Goal: Navigation & Orientation: Find specific page/section

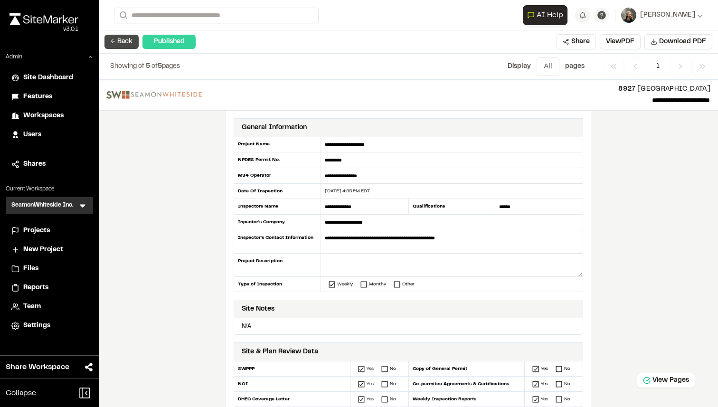
click at [121, 39] on button "← Back" at bounding box center [121, 42] width 34 height 14
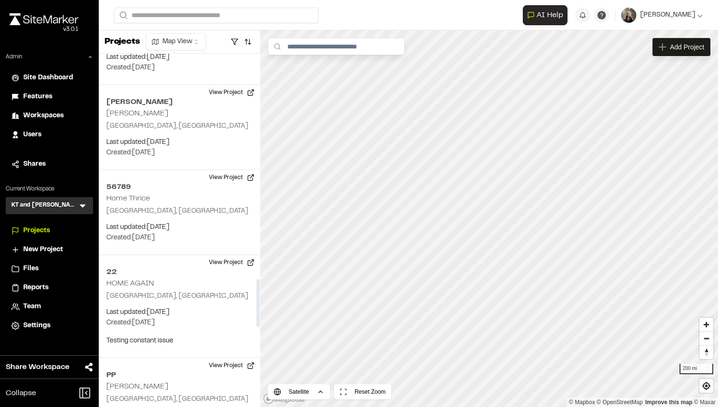
scroll to position [1655, 0]
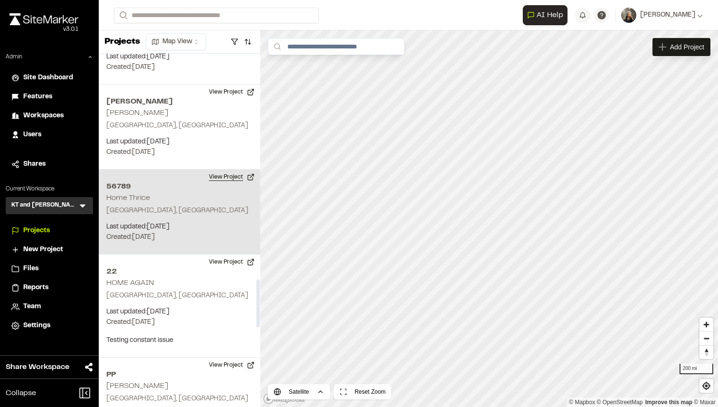
click at [229, 172] on button "View Project" at bounding box center [231, 176] width 57 height 15
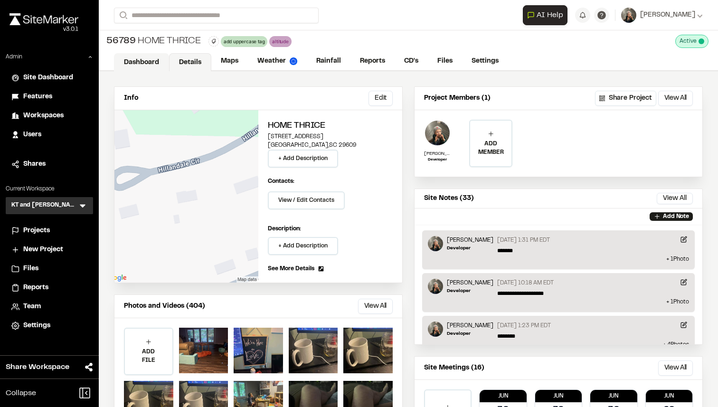
click at [150, 56] on link "Dashboard" at bounding box center [141, 62] width 55 height 18
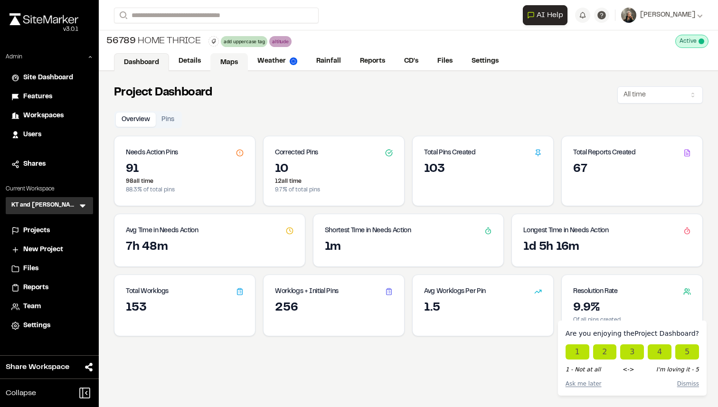
click at [220, 65] on link "Maps" at bounding box center [228, 62] width 37 height 18
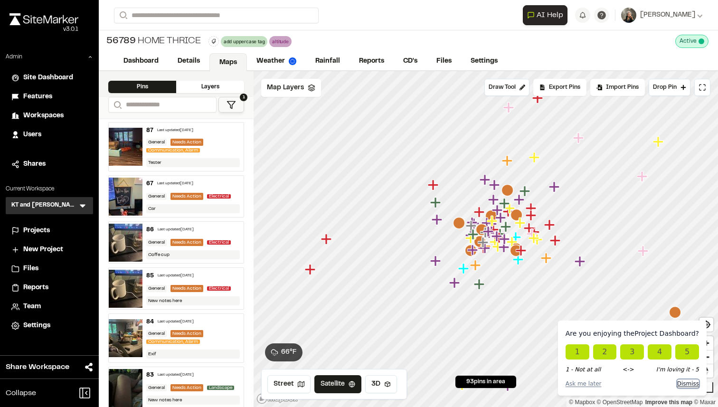
click at [690, 383] on button "Dismiss" at bounding box center [688, 383] width 22 height 9
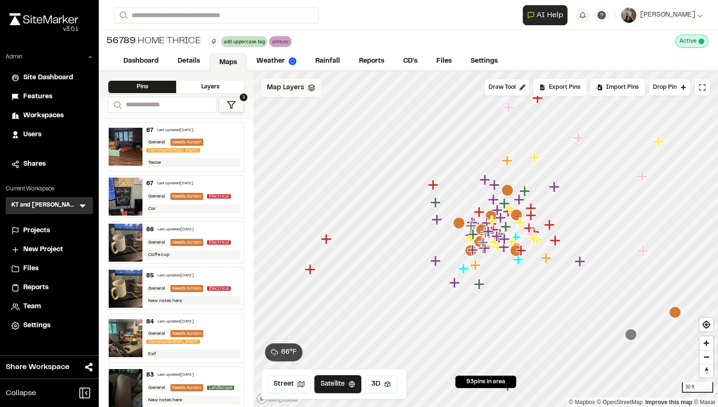
click at [277, 86] on span "Map Layers" at bounding box center [285, 88] width 37 height 10
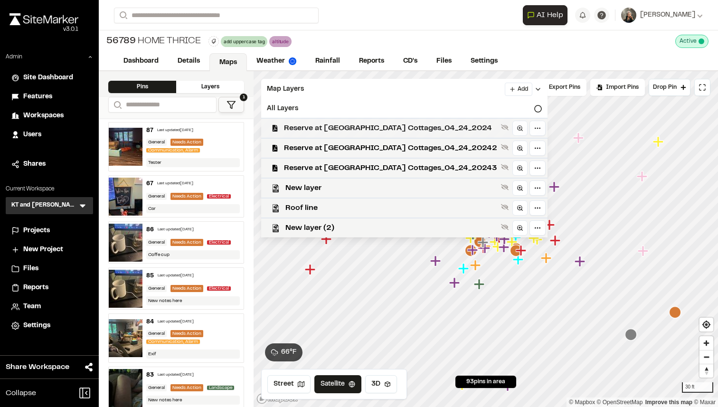
click at [319, 129] on span "Reserve at Lake Keowee - Range Cottages_04_24_2024" at bounding box center [390, 127] width 213 height 11
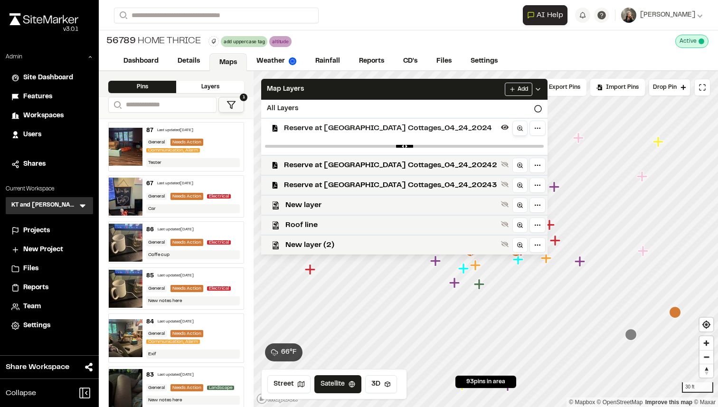
click at [516, 131] on icon at bounding box center [519, 128] width 7 height 7
click at [62, 94] on div "Features" at bounding box center [55, 97] width 64 height 10
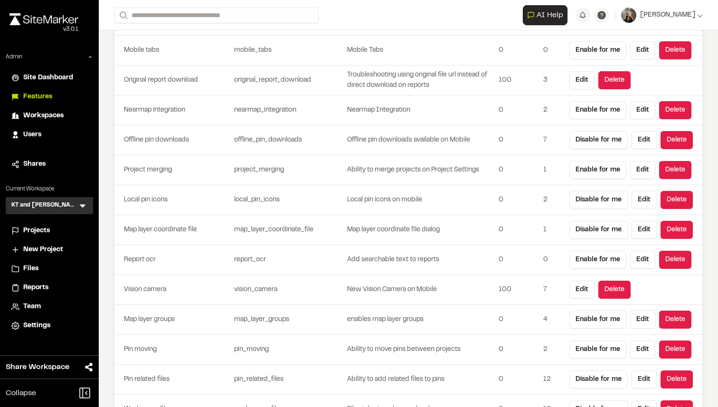
scroll to position [2722, 0]
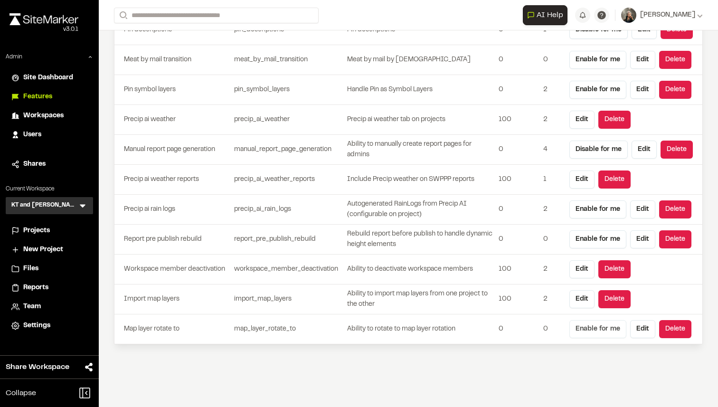
click at [607, 326] on button "Enable for me" at bounding box center [597, 329] width 57 height 18
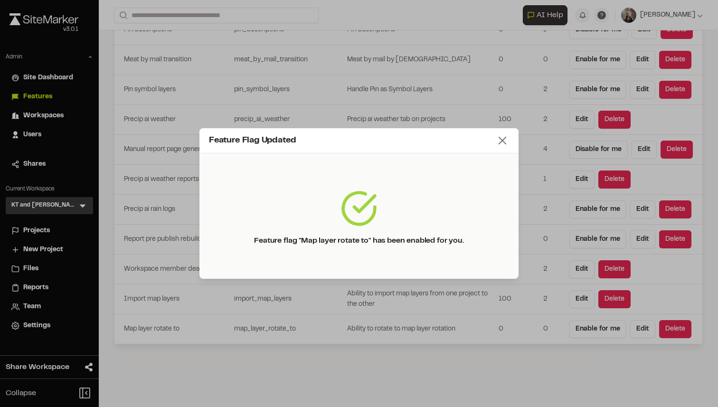
click at [504, 141] on line at bounding box center [502, 140] width 7 height 7
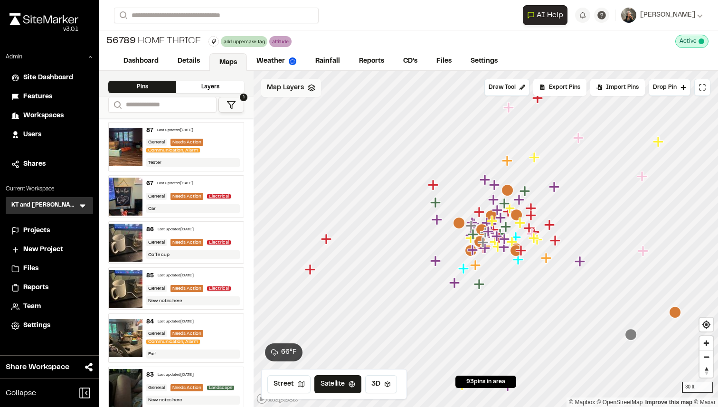
click at [290, 91] on span "Map Layers" at bounding box center [285, 88] width 37 height 10
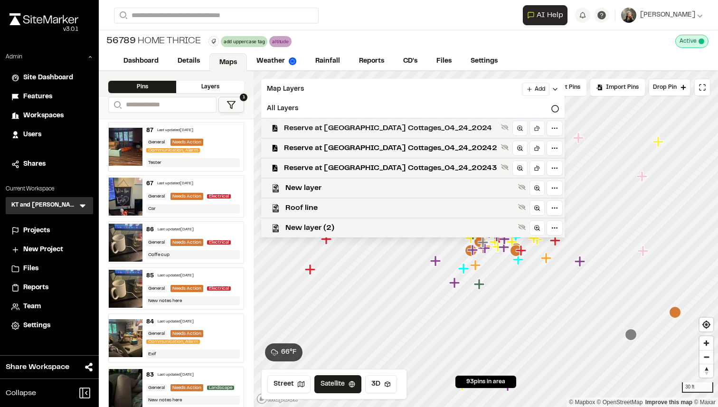
click at [386, 132] on span "Reserve at Lake Keowee - Range Cottages_04_24_2024" at bounding box center [390, 127] width 213 height 11
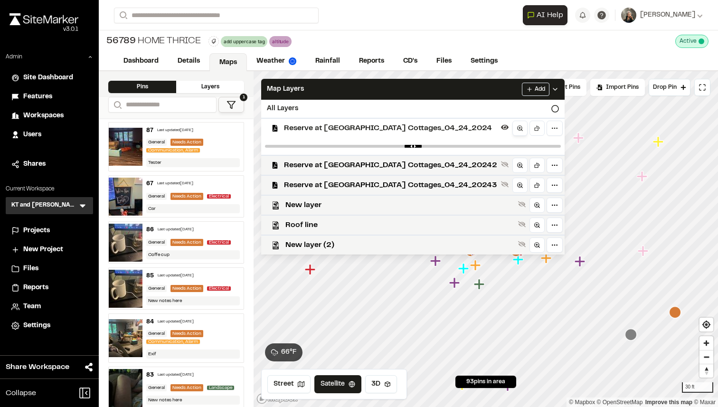
click at [512, 128] on link at bounding box center [519, 128] width 15 height 15
click at [533, 127] on icon at bounding box center [536, 128] width 7 height 7
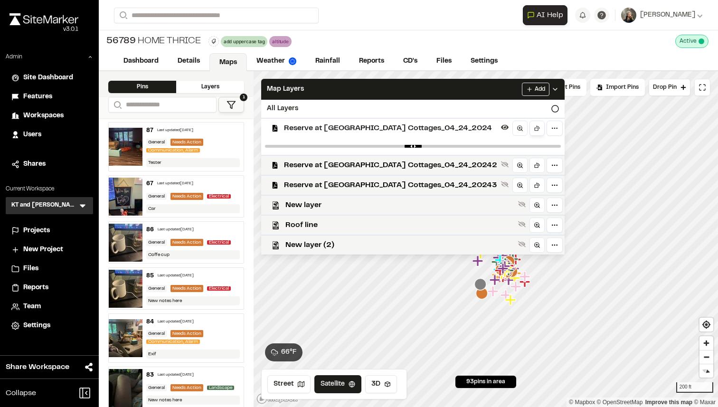
click at [533, 127] on icon at bounding box center [536, 128] width 7 height 7
click at [516, 127] on icon at bounding box center [519, 128] width 7 height 7
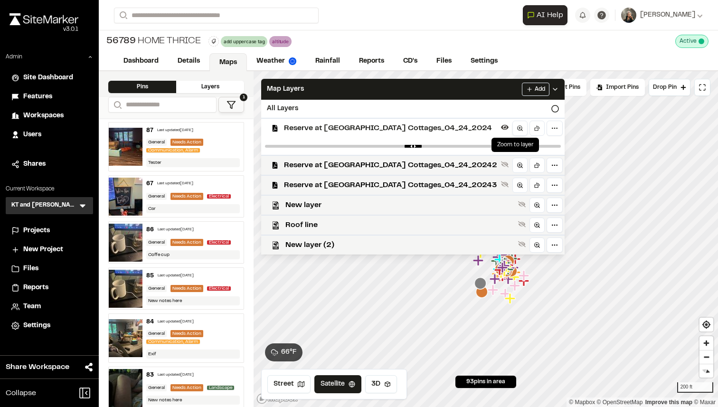
click at [516, 127] on icon at bounding box center [519, 128] width 7 height 7
click at [534, 129] on icon at bounding box center [536, 129] width 4 height 3
click at [518, 128] on link at bounding box center [519, 128] width 15 height 15
click at [533, 129] on icon at bounding box center [536, 128] width 7 height 7
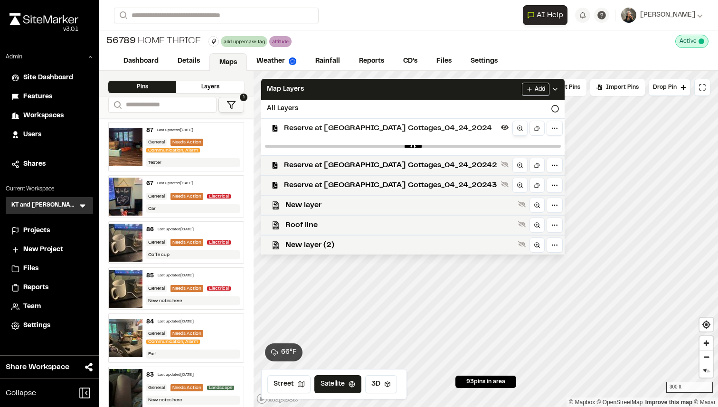
click at [517, 127] on circle at bounding box center [519, 128] width 4 height 4
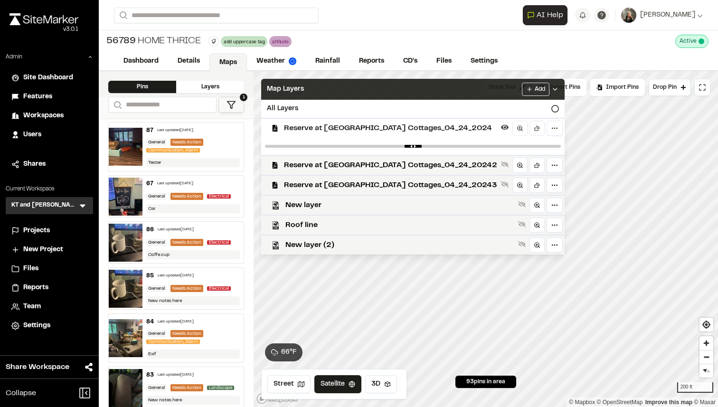
click at [478, 92] on div "Map Layers Add" at bounding box center [412, 89] width 303 height 21
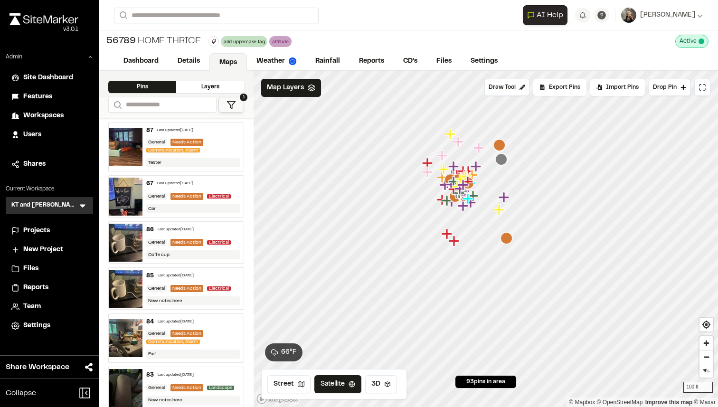
drag, startPoint x: 492, startPoint y: 225, endPoint x: 504, endPoint y: 201, distance: 27.0
click at [504, 201] on icon "Map marker" at bounding box center [503, 197] width 10 height 10
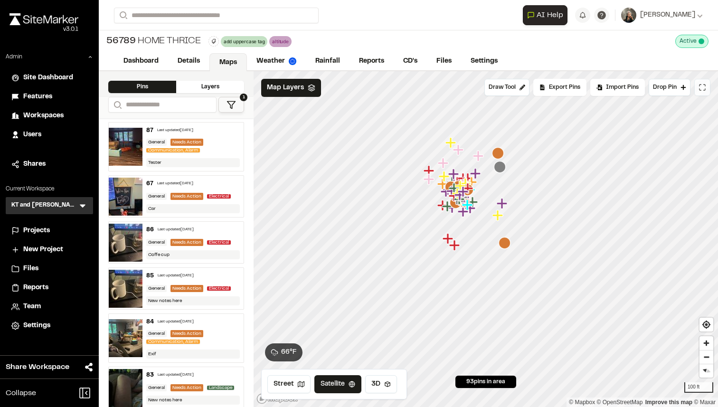
click at [699, 90] on icon at bounding box center [702, 88] width 8 height 8
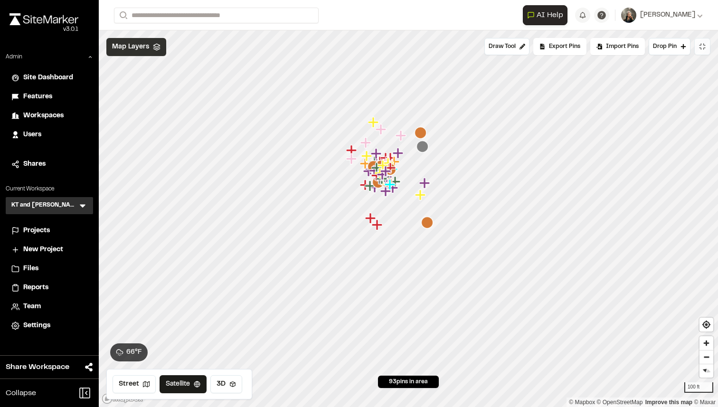
click at [148, 48] on div "Map Layers" at bounding box center [136, 47] width 60 height 18
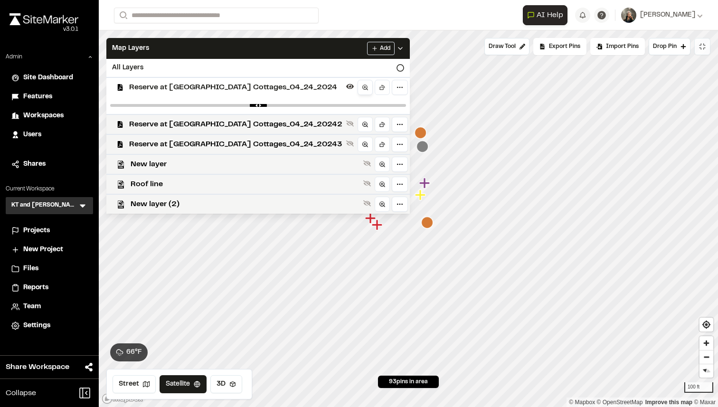
click at [362, 88] on icon at bounding box center [365, 87] width 7 height 7
click at [380, 89] on icon at bounding box center [382, 88] width 4 height 3
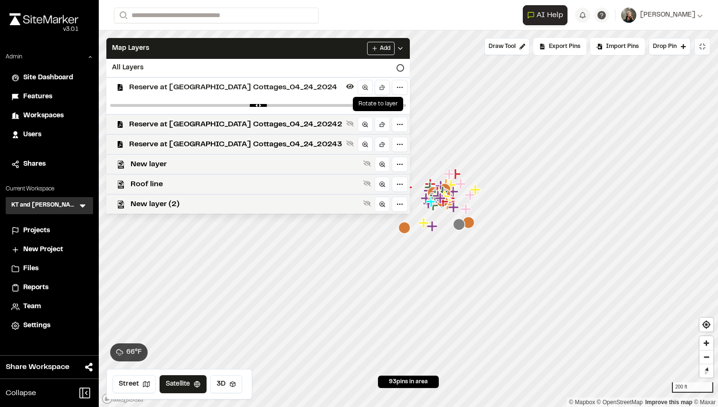
click at [380, 89] on icon at bounding box center [382, 88] width 4 height 3
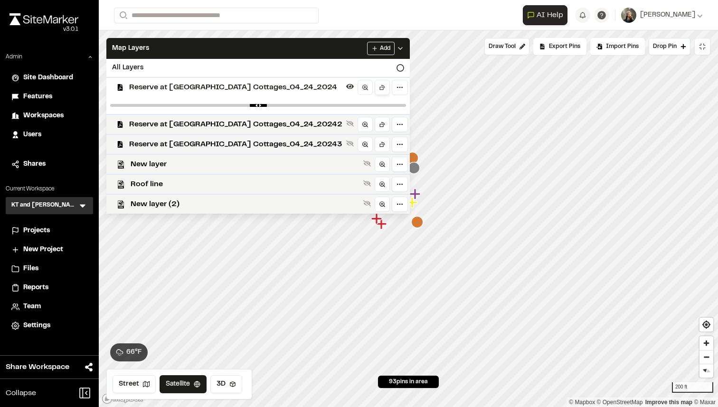
click at [380, 89] on icon at bounding box center [382, 88] width 4 height 3
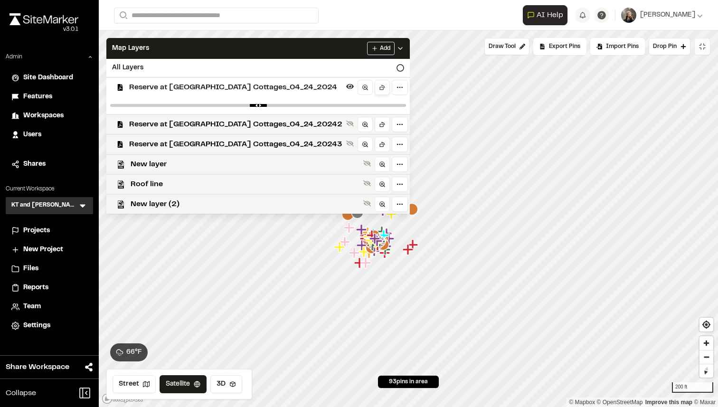
click at [380, 89] on icon at bounding box center [382, 88] width 4 height 3
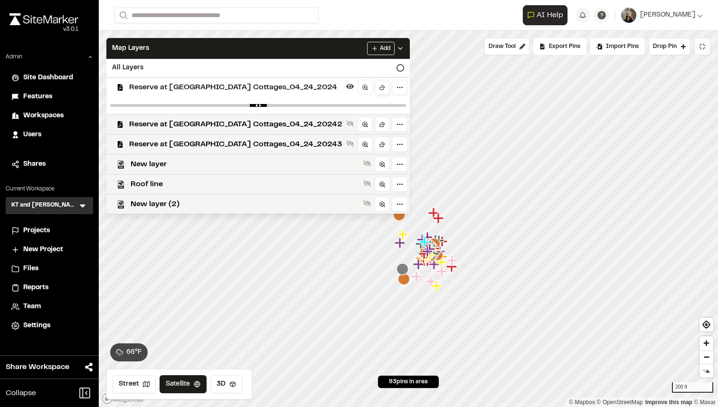
click at [380, 89] on icon at bounding box center [382, 88] width 4 height 3
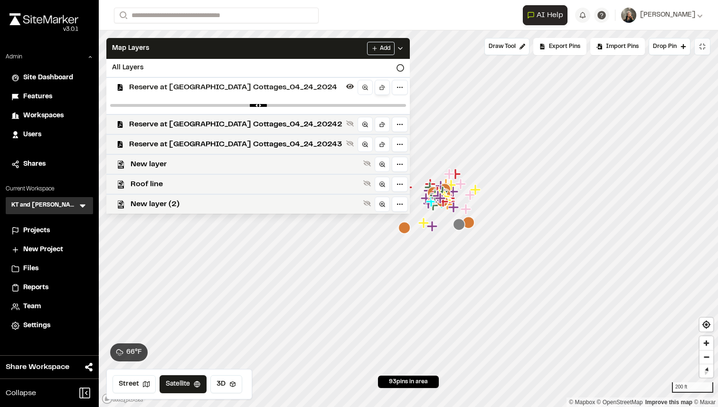
click at [380, 89] on icon at bounding box center [382, 88] width 4 height 3
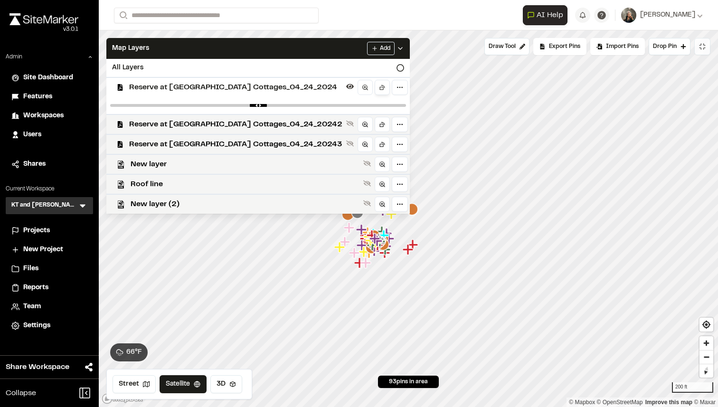
click at [380, 89] on icon at bounding box center [382, 88] width 4 height 3
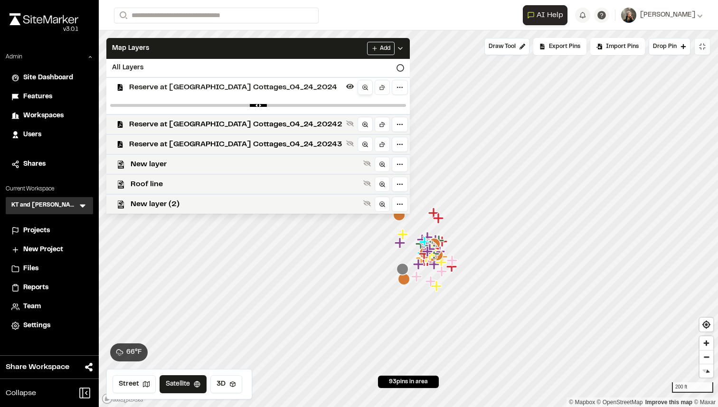
click at [363, 85] on circle at bounding box center [365, 87] width 4 height 4
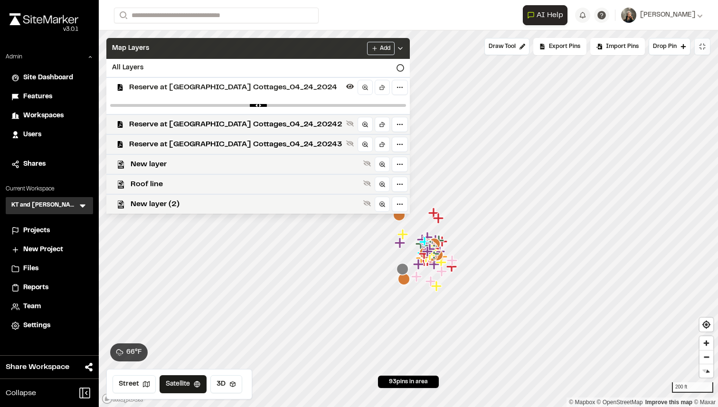
click at [328, 44] on div "Map Layers Add" at bounding box center [257, 48] width 303 height 21
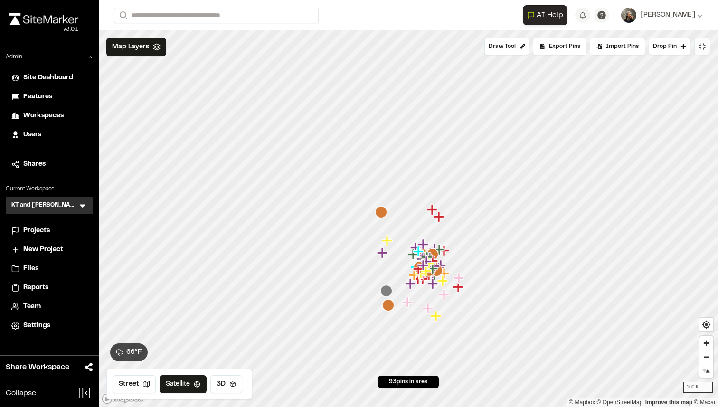
click at [439, 217] on icon "Map marker" at bounding box center [438, 216] width 10 height 10
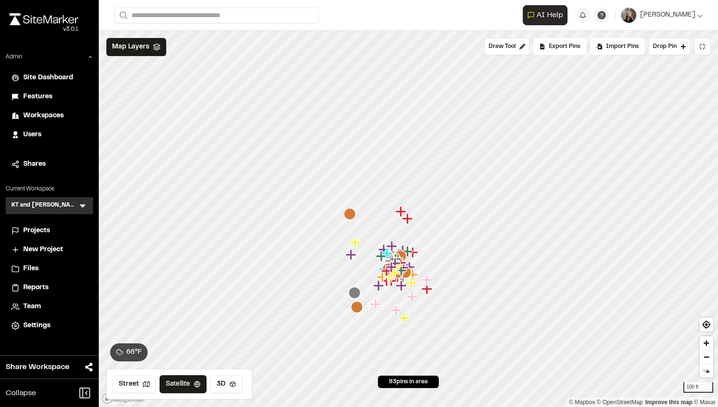
click at [701, 49] on icon at bounding box center [702, 47] width 8 height 8
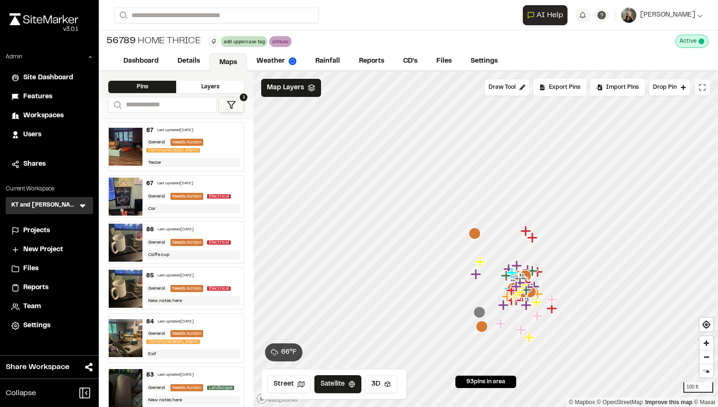
click at [525, 229] on icon "Map marker" at bounding box center [525, 230] width 10 height 10
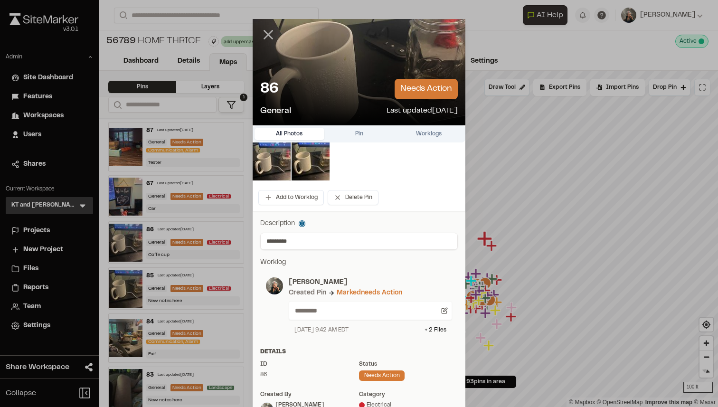
click at [266, 34] on icon at bounding box center [268, 35] width 16 height 16
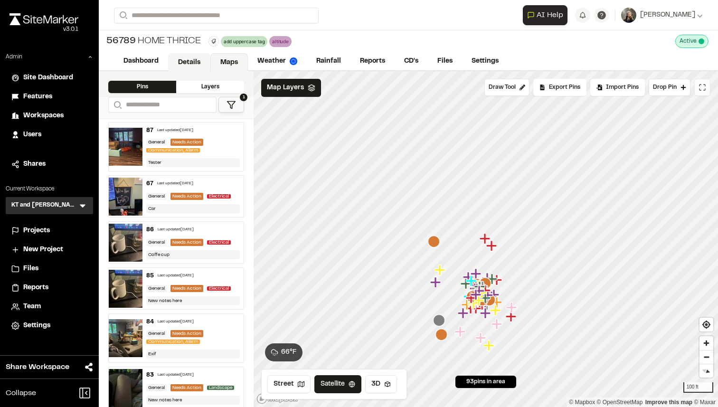
click at [182, 63] on link "Details" at bounding box center [189, 62] width 42 height 18
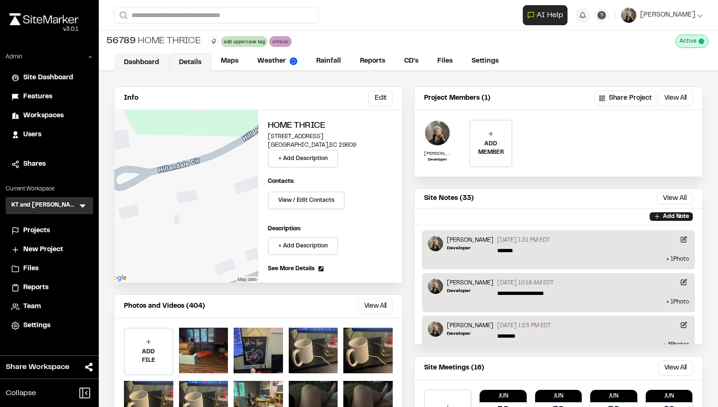
click at [151, 63] on link "Dashboard" at bounding box center [141, 62] width 55 height 18
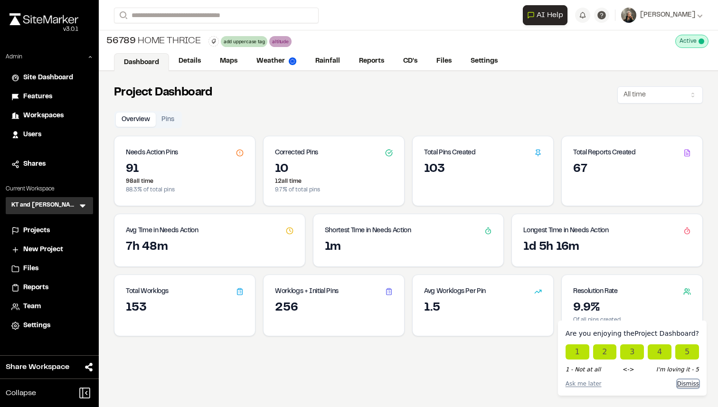
click at [689, 383] on button "Dismiss" at bounding box center [688, 383] width 22 height 9
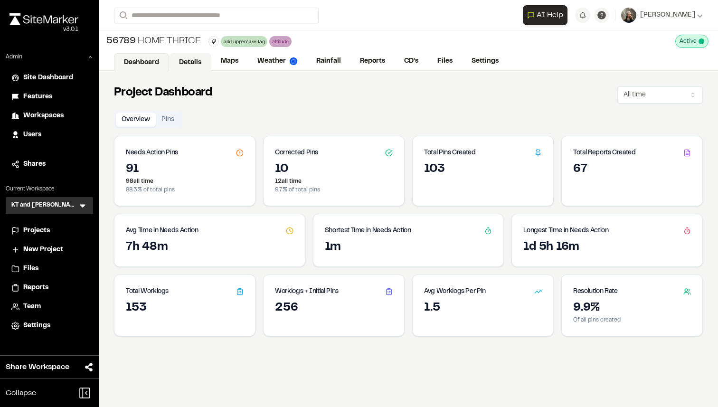
click at [189, 56] on link "Details" at bounding box center [190, 62] width 42 height 18
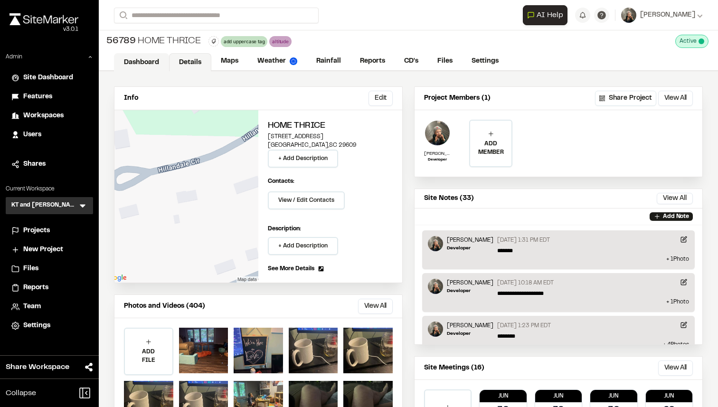
click at [151, 62] on link "Dashboard" at bounding box center [141, 62] width 55 height 18
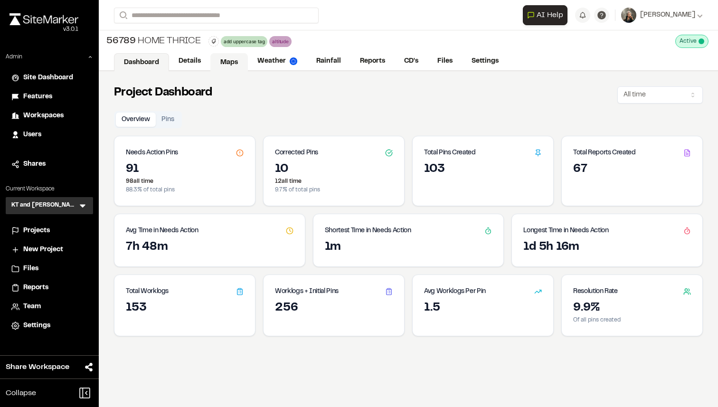
click at [233, 68] on link "Maps" at bounding box center [228, 62] width 37 height 18
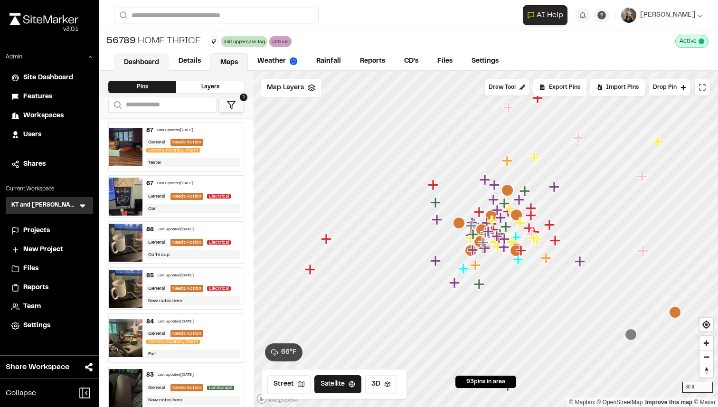
click at [155, 61] on link "Dashboard" at bounding box center [141, 62] width 55 height 18
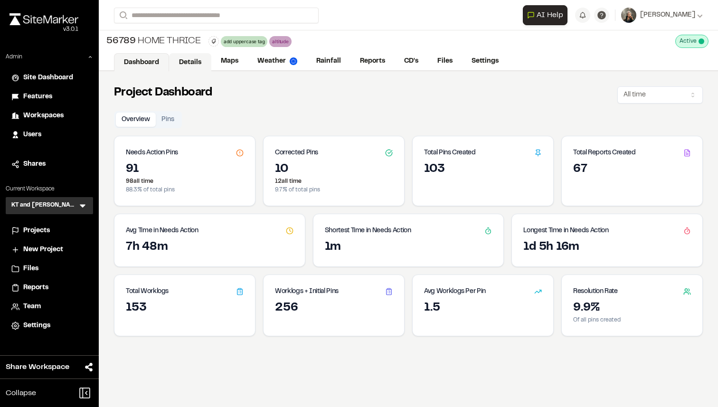
click at [194, 65] on link "Details" at bounding box center [190, 62] width 42 height 18
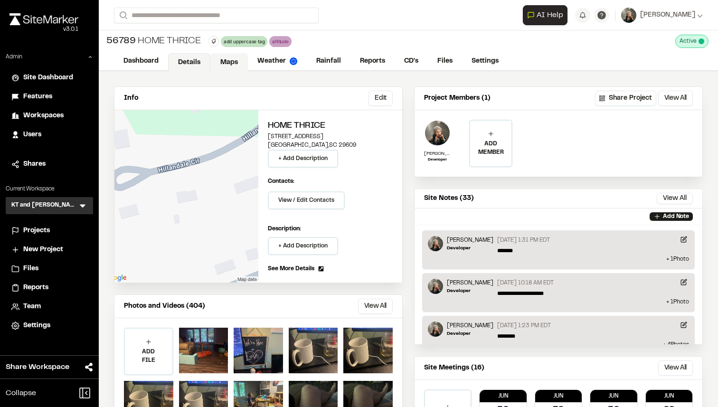
click at [237, 64] on link "Maps" at bounding box center [228, 62] width 37 height 18
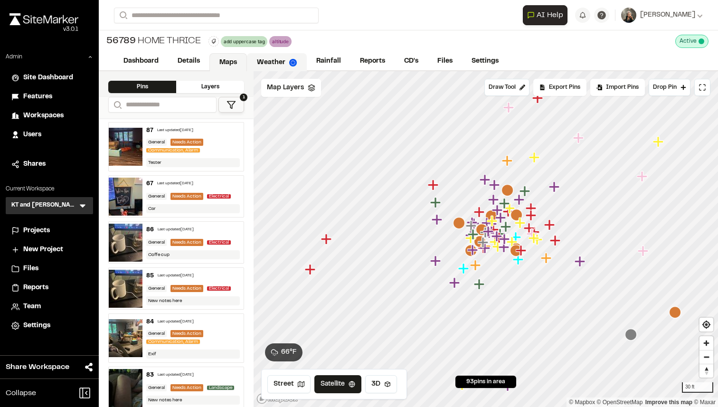
click at [285, 65] on link "Weather" at bounding box center [277, 62] width 60 height 18
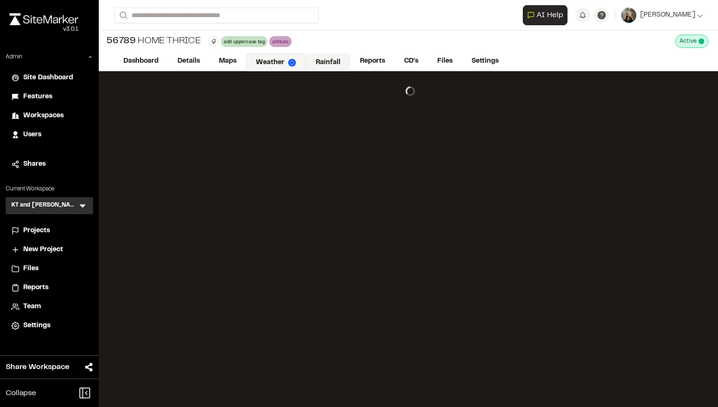
click at [316, 65] on link "Rainfall" at bounding box center [328, 62] width 45 height 18
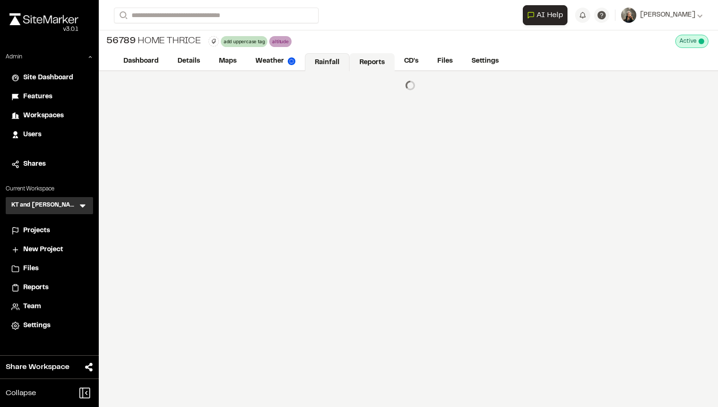
click at [365, 65] on link "Reports" at bounding box center [371, 62] width 45 height 18
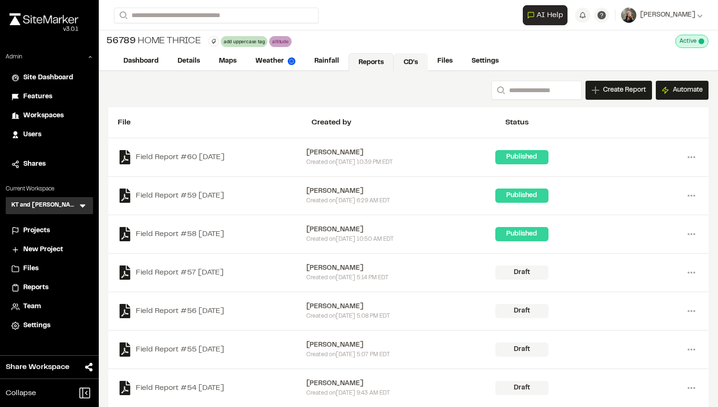
click at [413, 64] on link "CD's" at bounding box center [410, 62] width 34 height 18
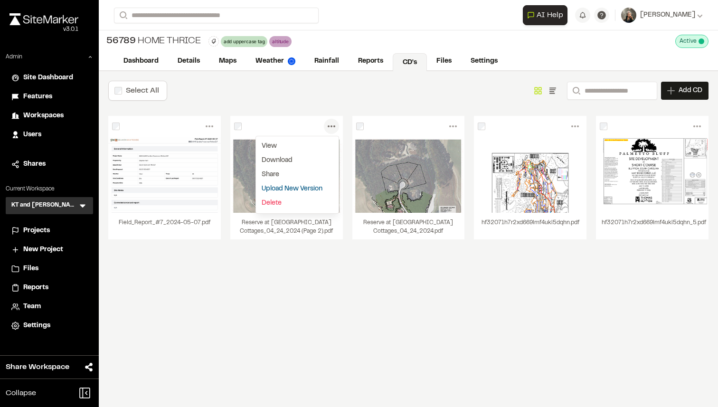
click at [277, 187] on link "Upload New Version" at bounding box center [297, 189] width 83 height 14
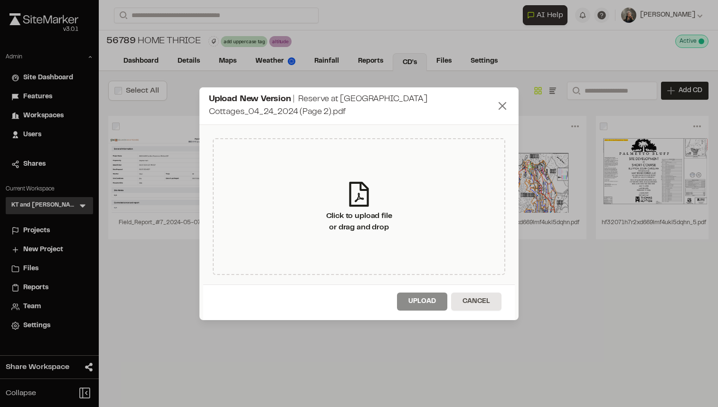
click at [498, 104] on icon at bounding box center [501, 105] width 13 height 13
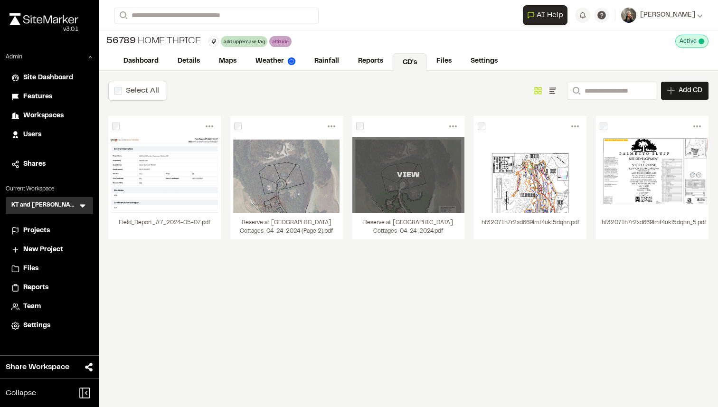
click at [389, 163] on div "VIEW" at bounding box center [408, 175] width 112 height 76
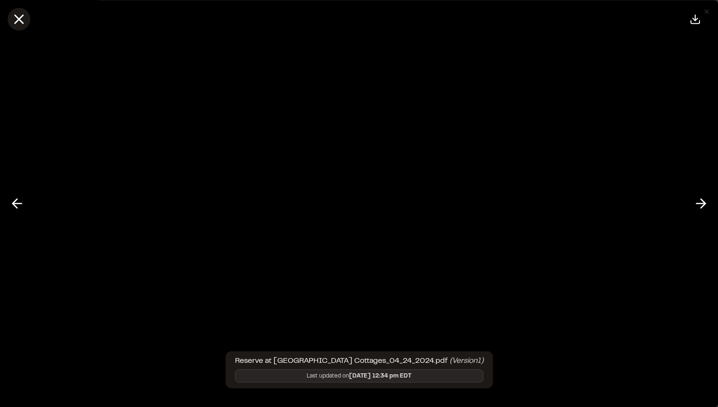
click at [19, 14] on icon at bounding box center [19, 19] width 16 height 16
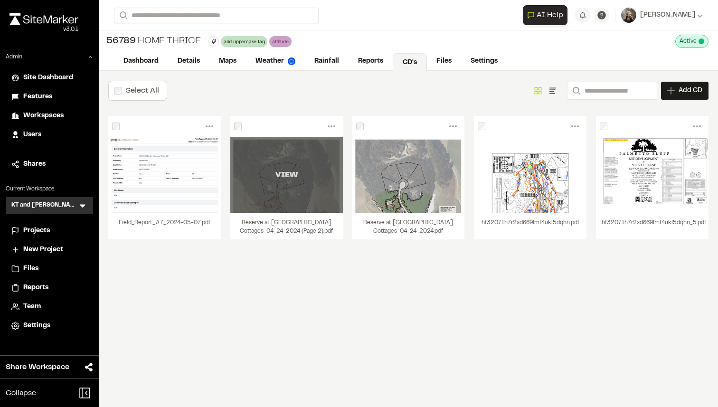
click at [292, 157] on div "VIEW" at bounding box center [286, 175] width 112 height 76
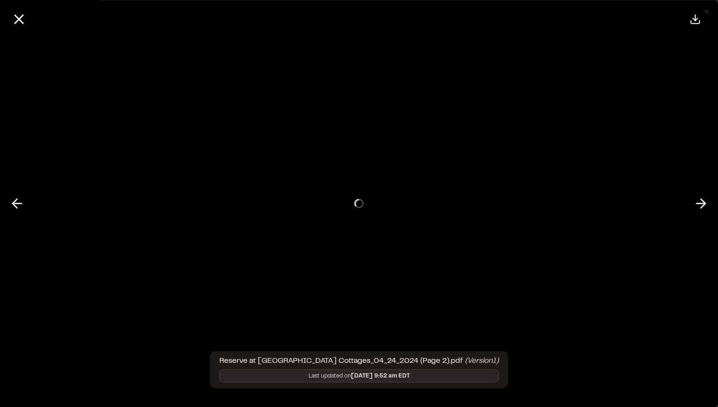
click at [707, 13] on div at bounding box center [696, 19] width 27 height 23
click at [23, 16] on icon at bounding box center [19, 19] width 16 height 16
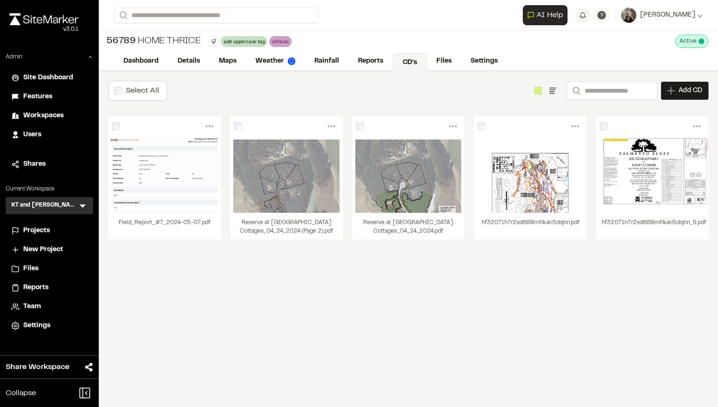
click at [549, 90] on icon at bounding box center [552, 89] width 7 height 4
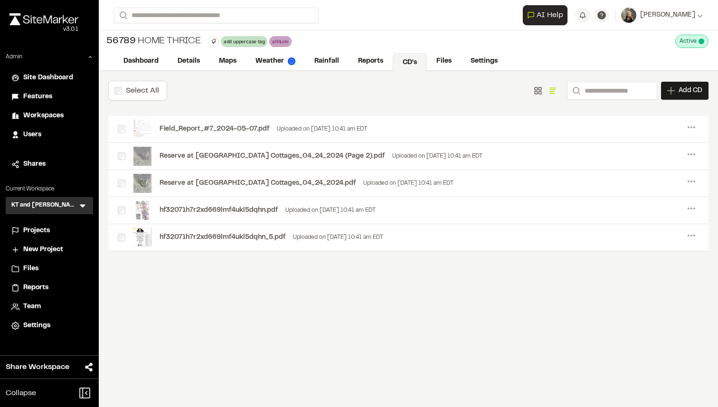
click at [283, 150] on div "Reserve at Lake Keowee - Range Cottages_04_24_2024 (Page 2).pdf Uploaded on Jan…" at bounding box center [300, 156] width 364 height 19
click at [281, 158] on div "Reserve at Lake Keowee - Range Cottages_04_24_2024 (Page 2).pdf" at bounding box center [271, 156] width 225 height 10
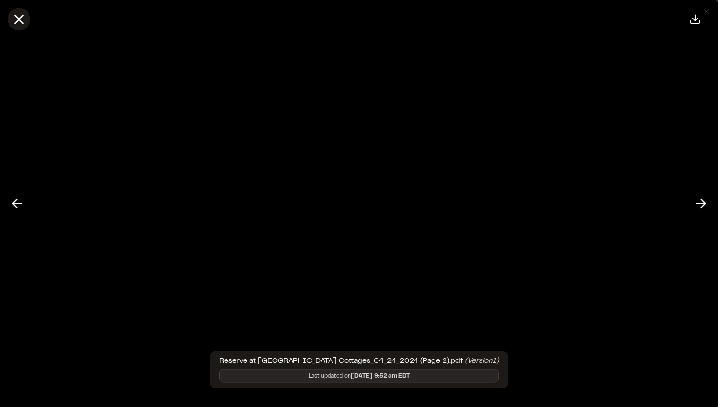
click at [23, 17] on icon at bounding box center [19, 19] width 16 height 16
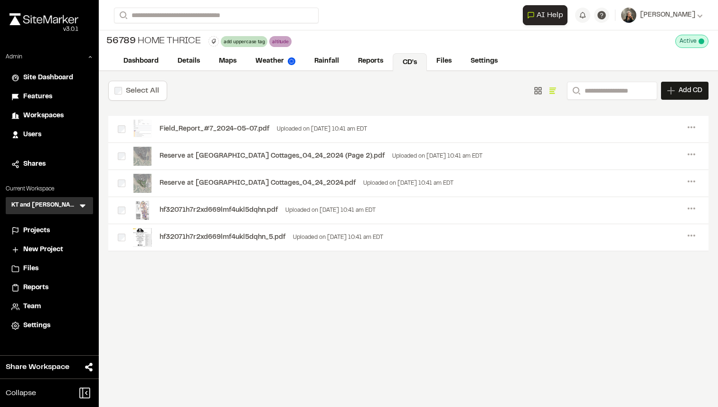
click at [222, 155] on div "Reserve at Lake Keowee - Range Cottages_04_24_2024 (Page 2).pdf" at bounding box center [271, 156] width 225 height 10
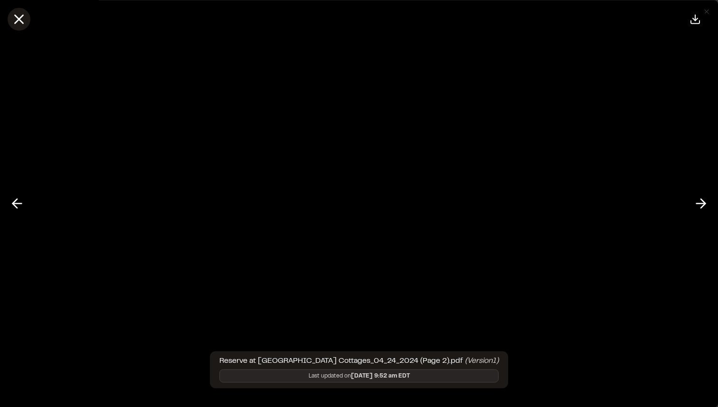
click at [17, 16] on icon at bounding box center [19, 19] width 16 height 16
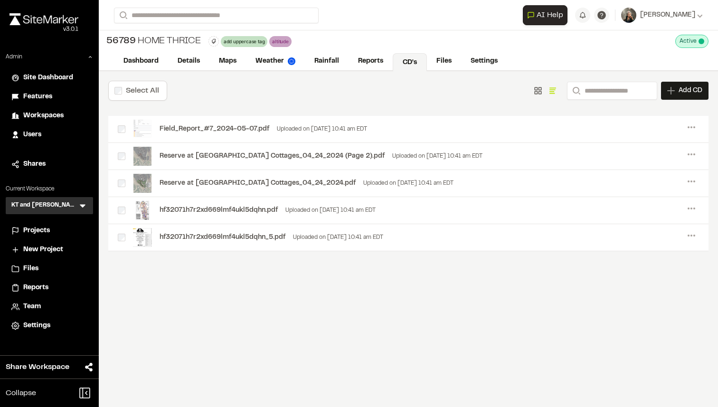
click at [133, 89] on label "Select All" at bounding box center [142, 90] width 33 height 7
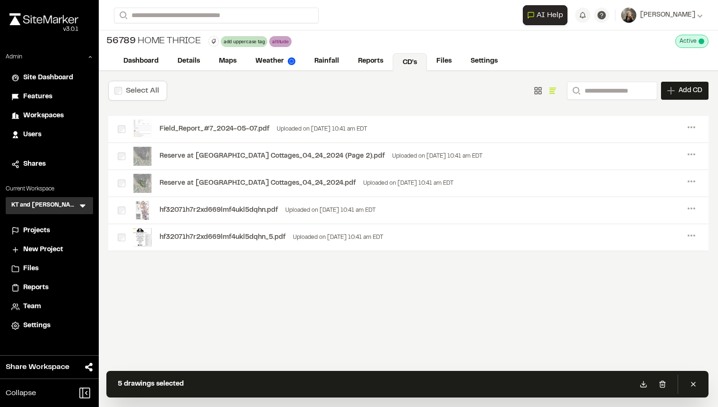
click at [133, 89] on label "Select All" at bounding box center [142, 90] width 33 height 7
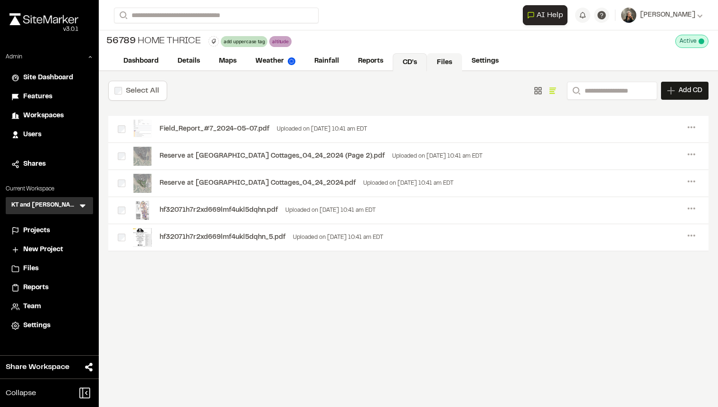
click at [434, 62] on link "Files" at bounding box center [444, 62] width 35 height 18
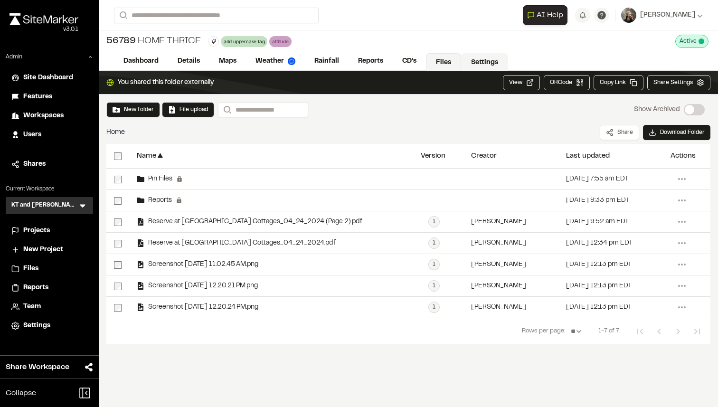
click at [482, 61] on link "Settings" at bounding box center [484, 62] width 47 height 18
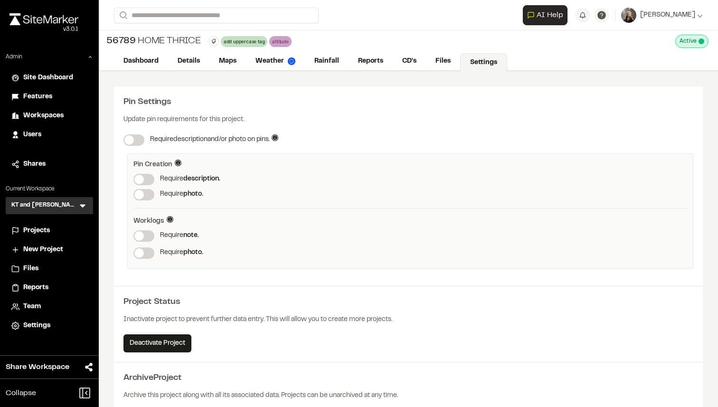
click at [156, 52] on div "Dashboard Details Maps Weather Rainfall Reports CD's Files Settings" at bounding box center [408, 61] width 619 height 19
click at [147, 57] on link "Dashboard" at bounding box center [141, 62] width 55 height 18
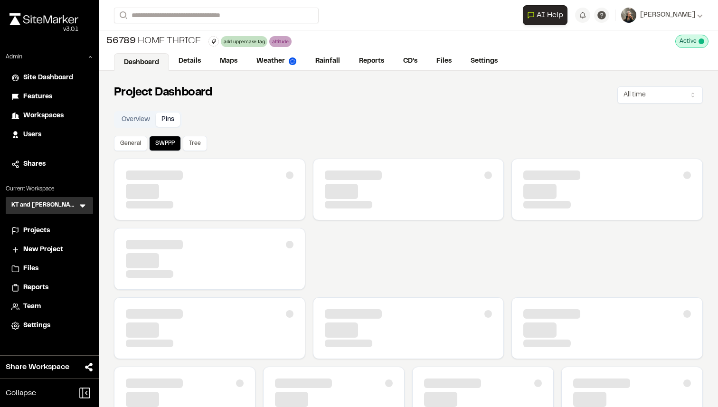
click at [178, 116] on button "Pins" at bounding box center [168, 119] width 24 height 14
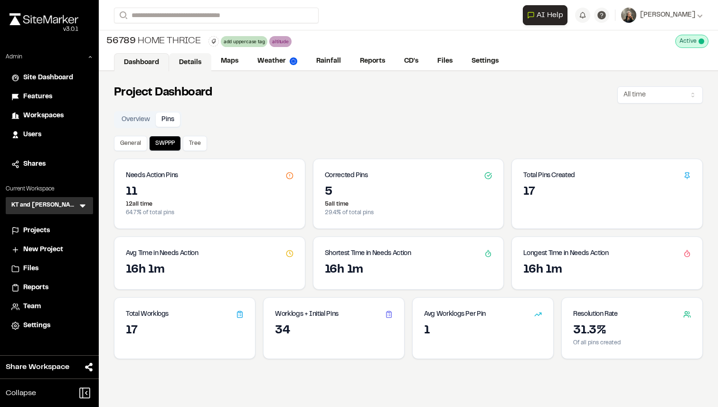
click at [194, 64] on link "Details" at bounding box center [190, 62] width 42 height 18
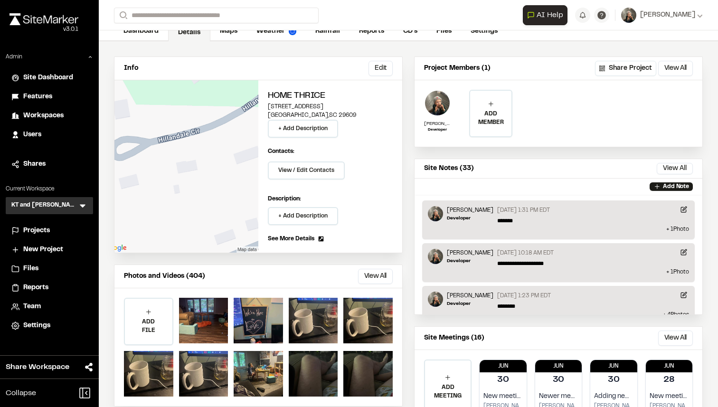
scroll to position [68, 0]
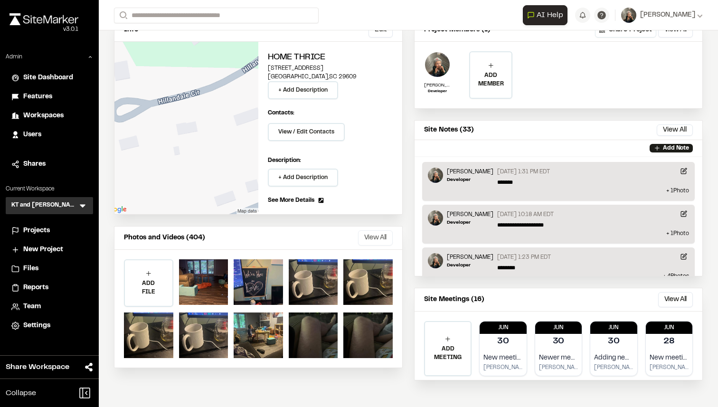
click at [367, 243] on button "View All" at bounding box center [375, 237] width 35 height 15
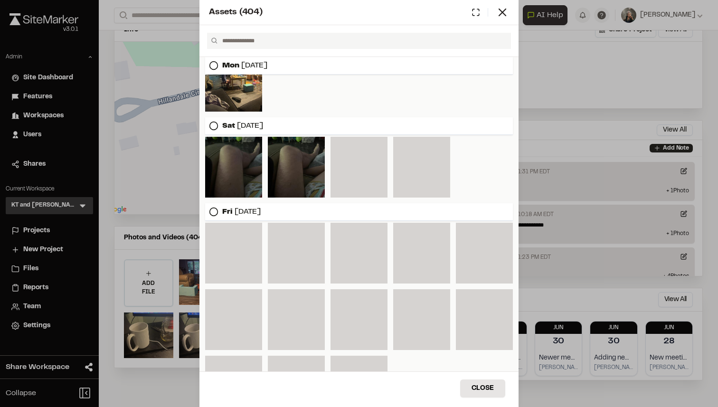
scroll to position [0, 0]
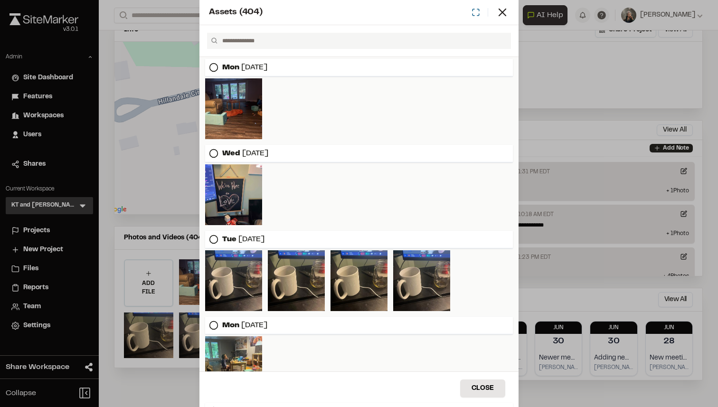
click at [475, 11] on icon at bounding box center [475, 12] width 9 height 9
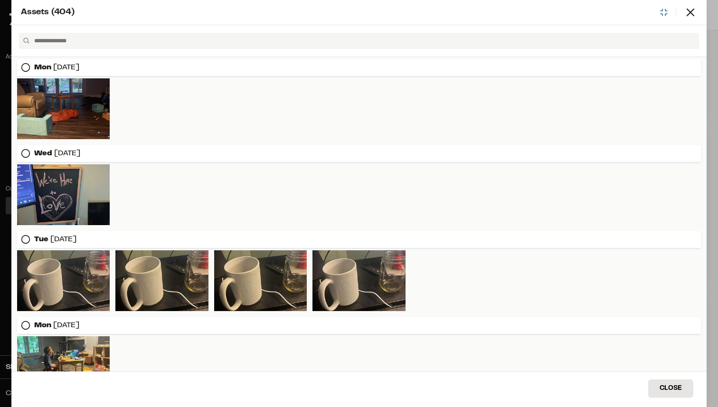
click at [662, 11] on icon at bounding box center [663, 12] width 9 height 9
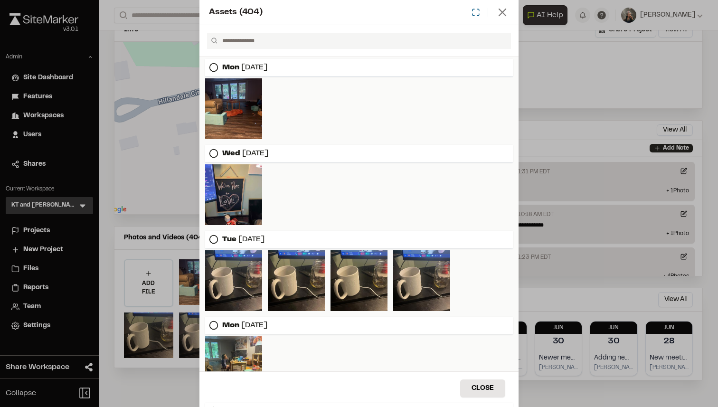
click at [500, 11] on line at bounding box center [502, 12] width 7 height 7
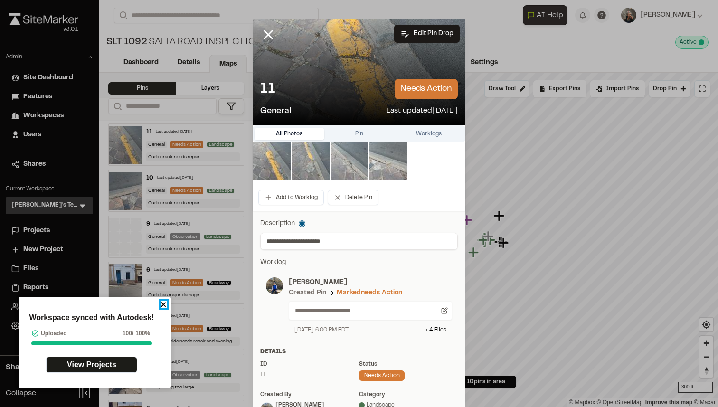
click at [165, 300] on icon "close" at bounding box center [163, 304] width 7 height 8
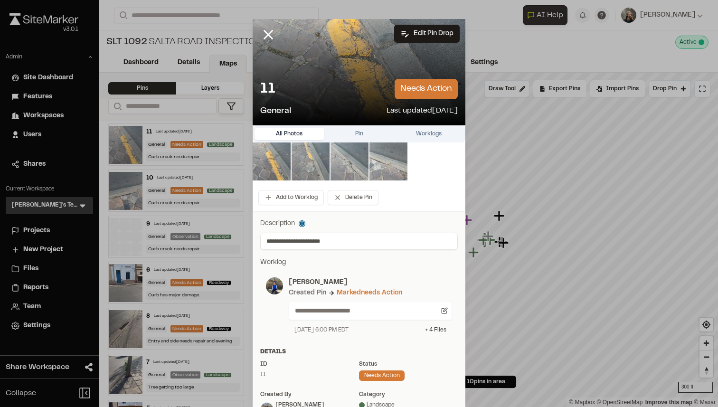
click at [435, 329] on div "+ 4 File s" at bounding box center [435, 330] width 21 height 9
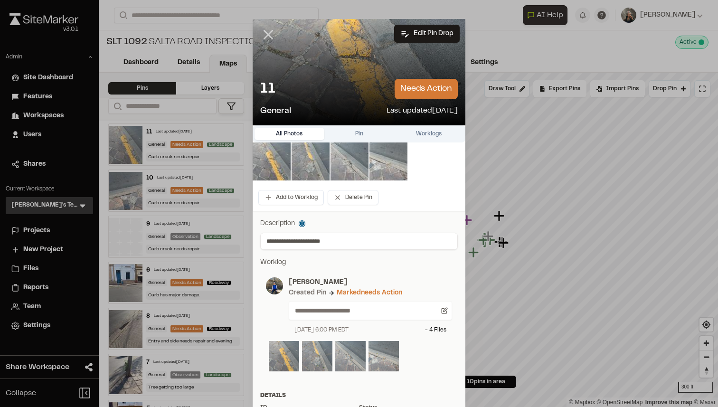
click at [267, 34] on line at bounding box center [268, 35] width 8 height 8
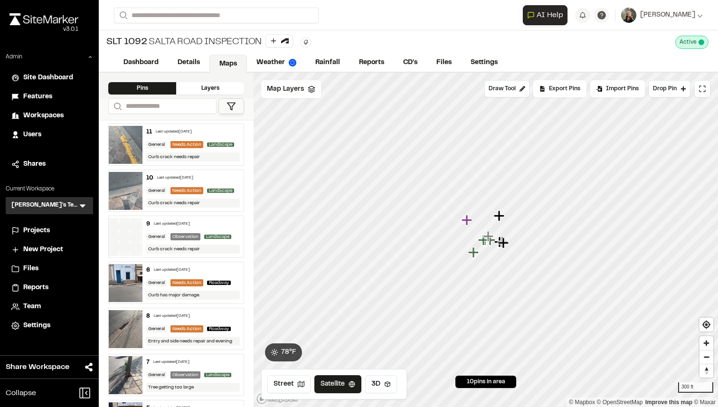
click at [467, 221] on icon "Map marker" at bounding box center [466, 220] width 10 height 10
